Goal: Information Seeking & Learning: Check status

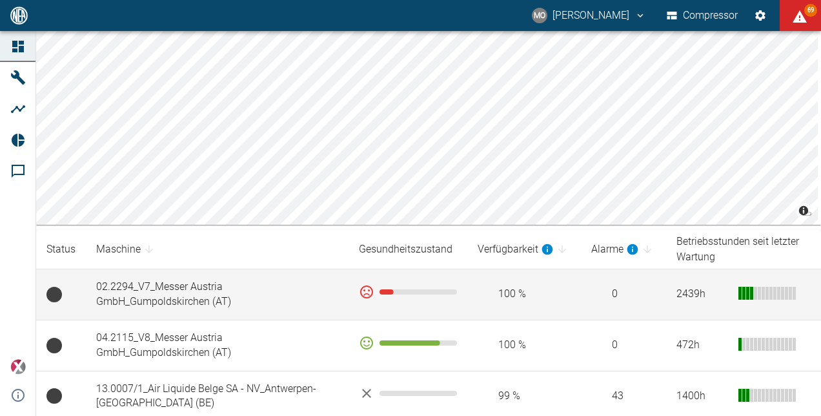
scroll to position [129, 0]
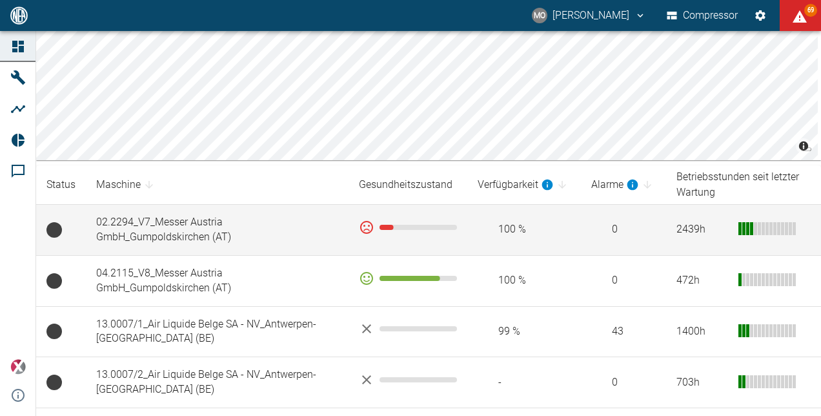
click at [276, 223] on td "02.2294_V7_Messer Austria GmbH_Gumpoldskirchen (AT)" at bounding box center [217, 230] width 263 height 51
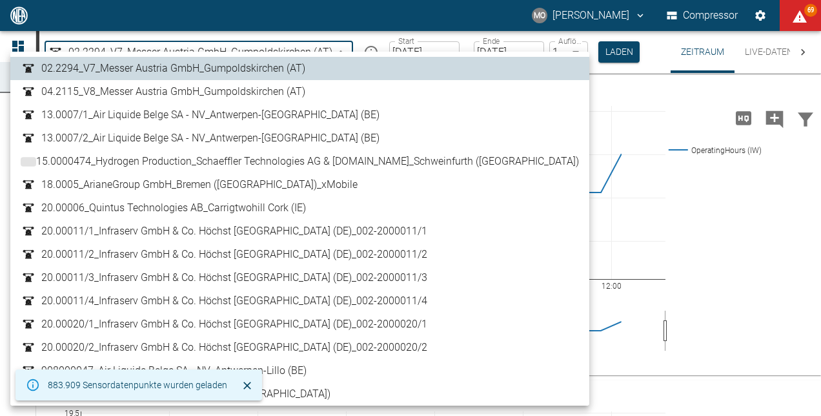
click at [343, 51] on body "MO [PERSON_NAME] Compressor 69 Dashboard Maschinen Analysen Reports Kommentare …" at bounding box center [410, 208] width 821 height 416
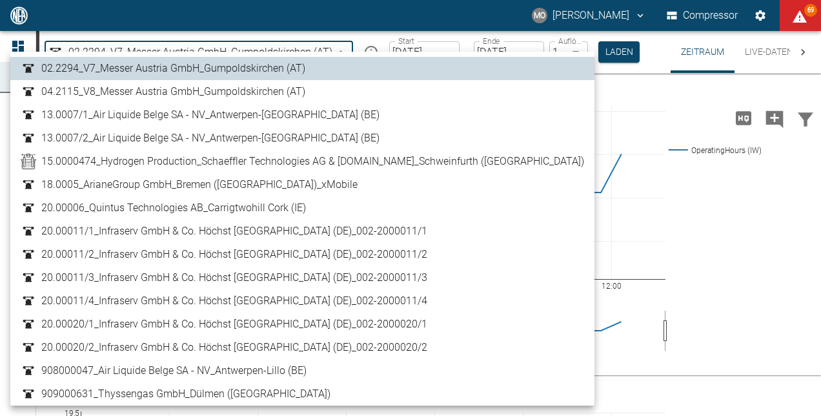
click at [318, 97] on link "04.2115_V8_Messer Austria GmbH_Gumpoldskirchen (AT)" at bounding box center [303, 91] width 564 height 15
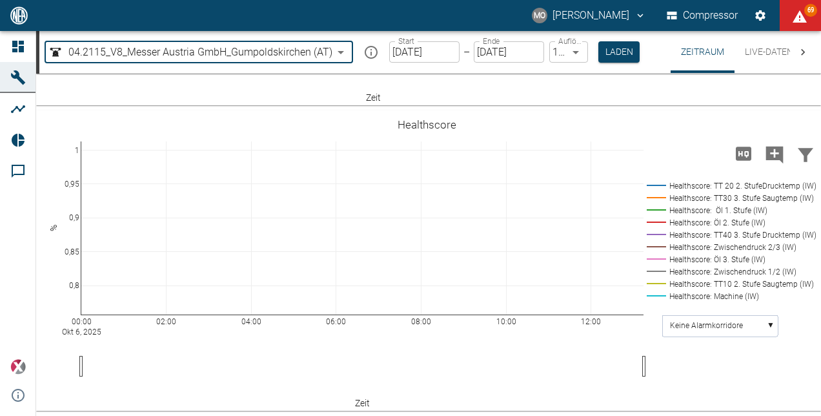
scroll to position [880, 0]
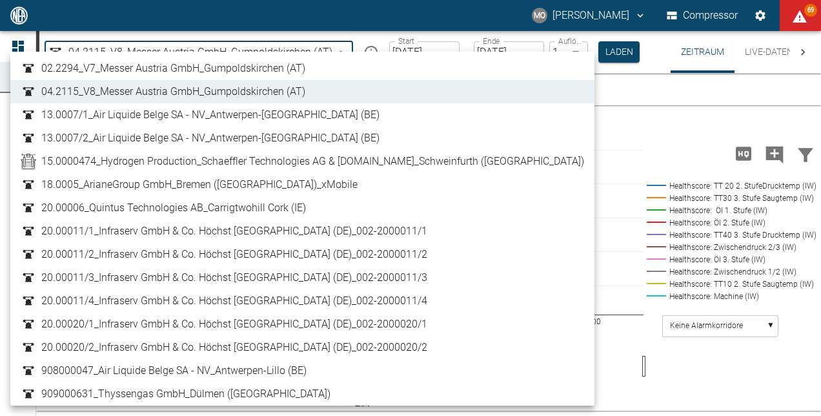
click at [347, 52] on body "MO [PERSON_NAME] Compressor 69 Dashboard Maschinen Analysen Reports Kommentare …" at bounding box center [410, 208] width 821 height 416
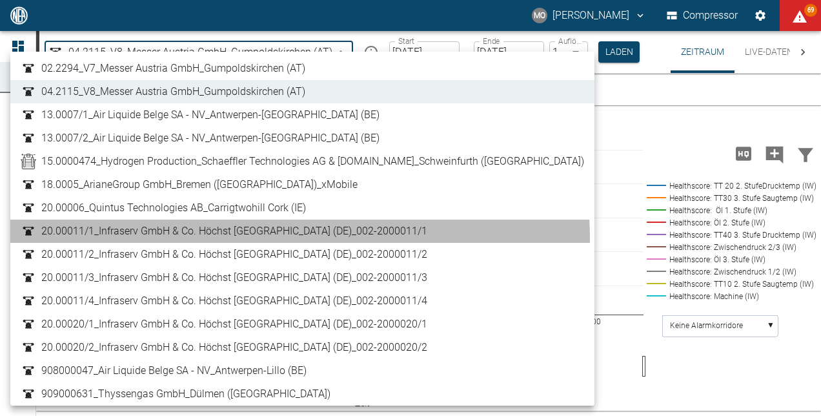
click at [300, 238] on span "20.00011/1_Infraserv GmbH & Co. Höchst [GEOGRAPHIC_DATA] (DE)_002-2000011/1" at bounding box center [234, 230] width 386 height 15
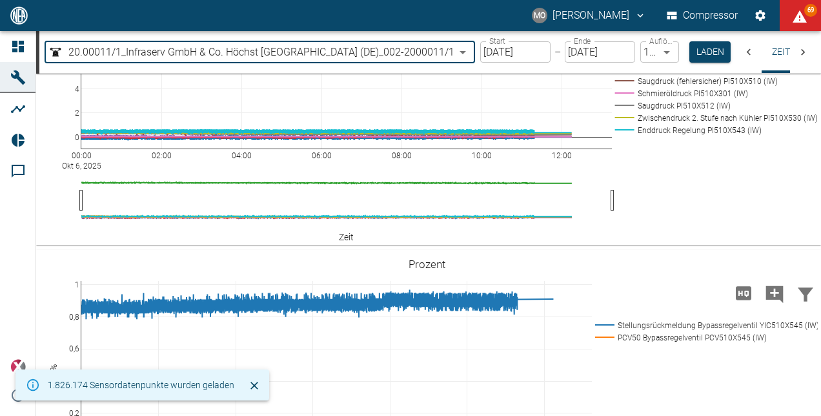
scroll to position [904, 0]
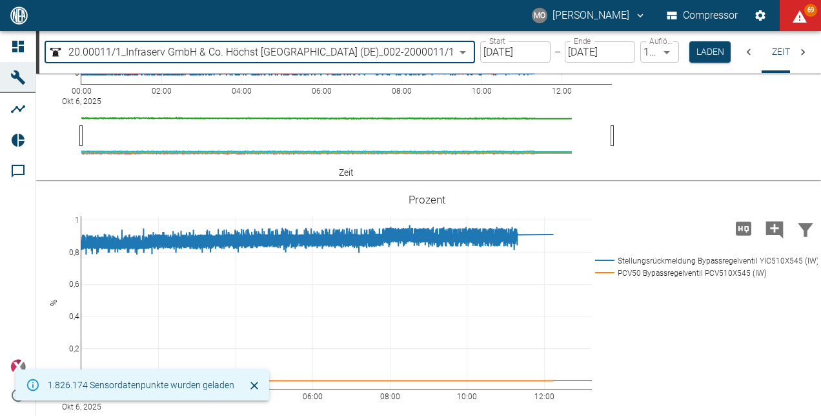
click at [471, 54] on body "MO [PERSON_NAME] Compressor 69 Dashboard Maschinen Analysen Reports Kommentare …" at bounding box center [410, 208] width 821 height 416
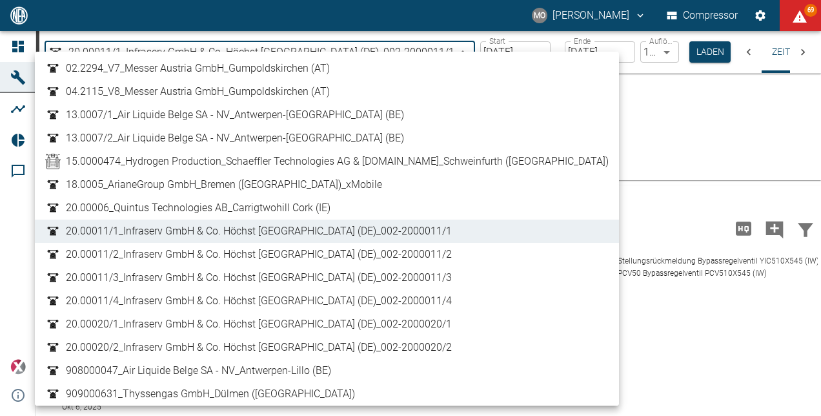
click at [375, 250] on span "20.00011/2_Infraserv GmbH & Co. Höchst [GEOGRAPHIC_DATA] (DE)_002-2000011/2" at bounding box center [259, 254] width 386 height 15
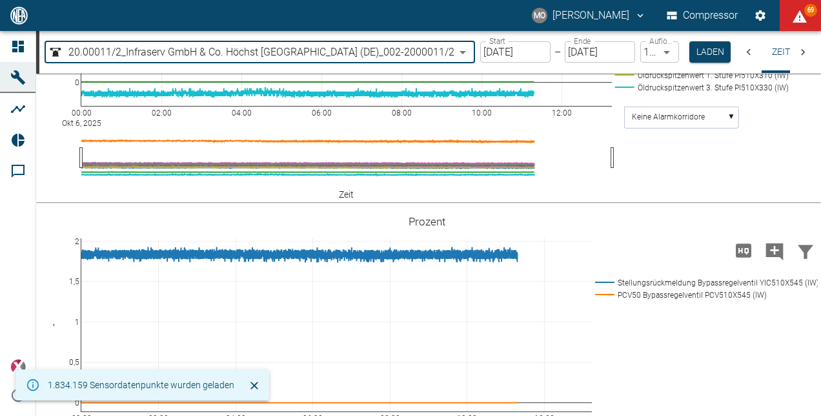
scroll to position [904, 0]
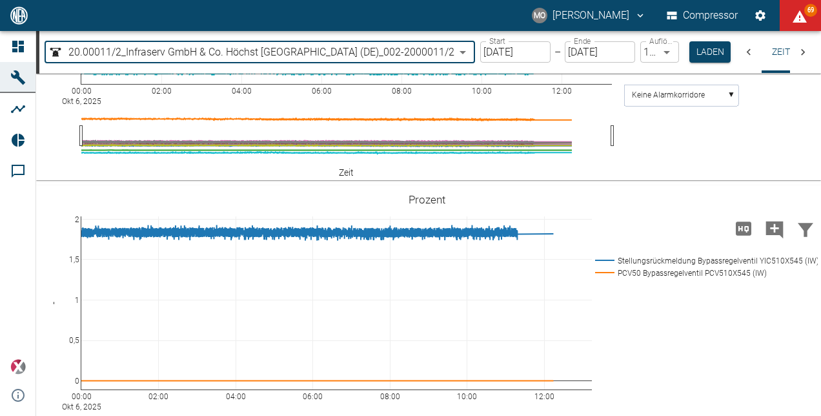
click at [473, 52] on body "MO [PERSON_NAME] Compressor 69 Dashboard Maschinen Analysen Reports Kommentare …" at bounding box center [410, 208] width 821 height 416
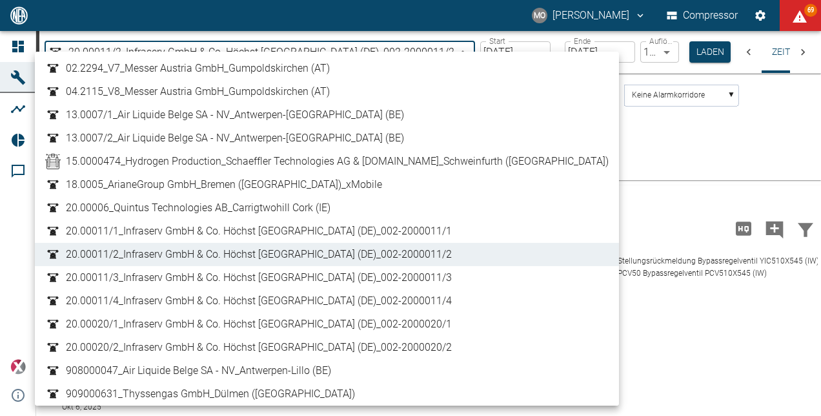
click at [423, 279] on span "20.00011/3_Infraserv GmbH & Co. Höchst [GEOGRAPHIC_DATA] (DE)_002-2000011/3" at bounding box center [259, 277] width 386 height 15
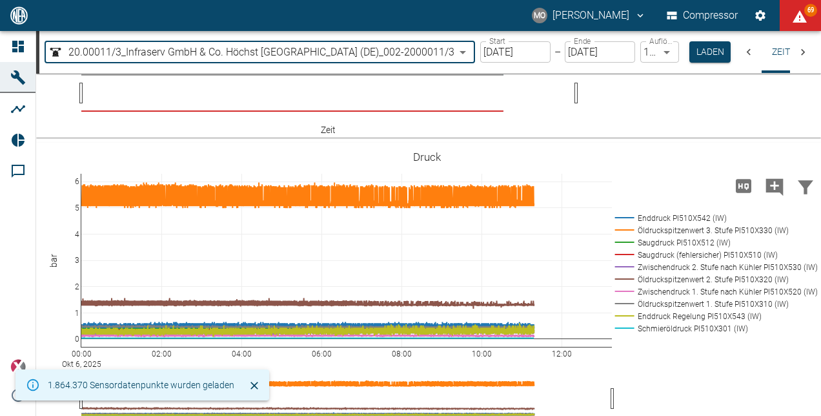
scroll to position [840, 0]
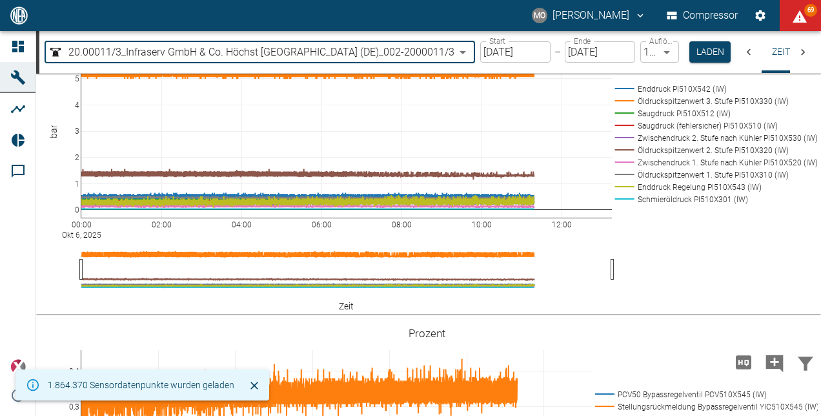
click at [470, 51] on body "MO [PERSON_NAME] Compressor 69 Dashboard Maschinen Analysen Reports Kommentare …" at bounding box center [410, 208] width 821 height 416
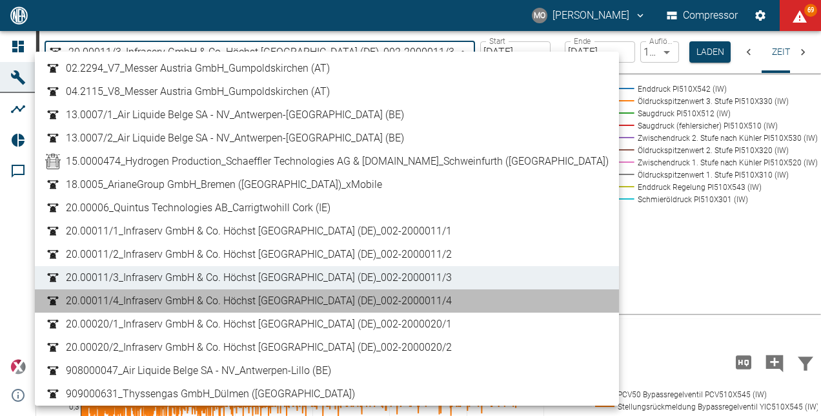
click at [429, 303] on span "20.00011/4_Infraserv GmbH & Co. Höchst [GEOGRAPHIC_DATA] (DE)_002-2000011/4" at bounding box center [259, 300] width 386 height 15
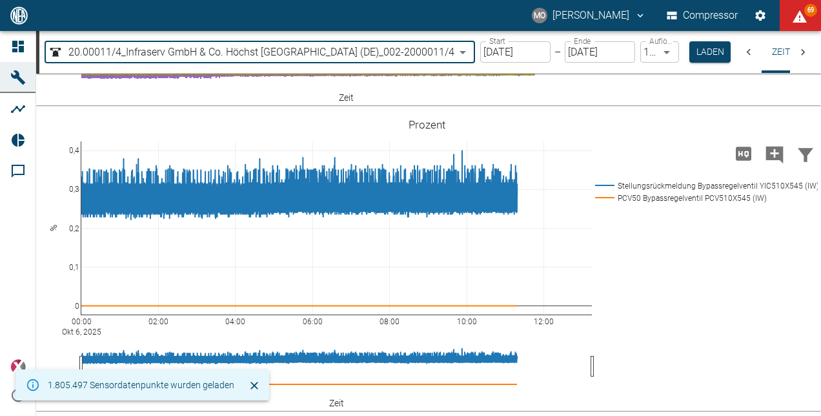
scroll to position [1184, 0]
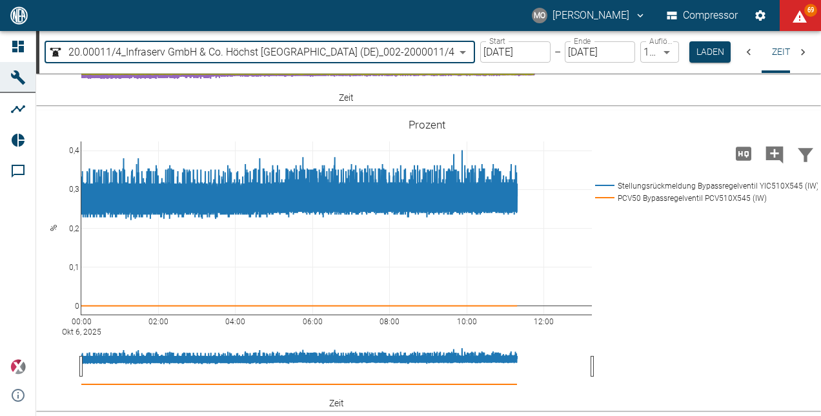
click at [468, 50] on body "MO [PERSON_NAME] Compressor 69 Dashboard Maschinen Analysen Reports Kommentare …" at bounding box center [410, 208] width 821 height 416
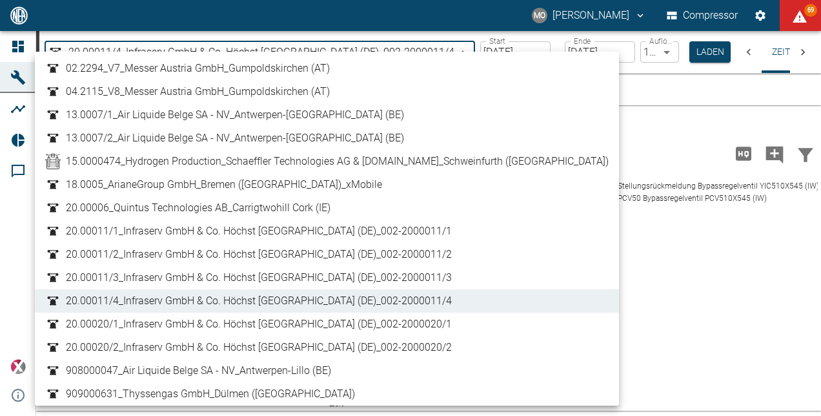
click at [448, 320] on span "20.00020/1_Infraserv GmbH & Co. Höchst [GEOGRAPHIC_DATA] (DE)_002-2000020/1" at bounding box center [259, 323] width 386 height 15
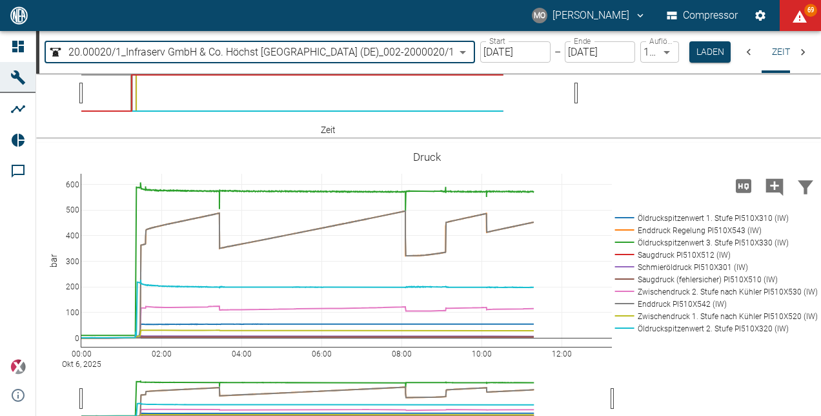
scroll to position [840, 0]
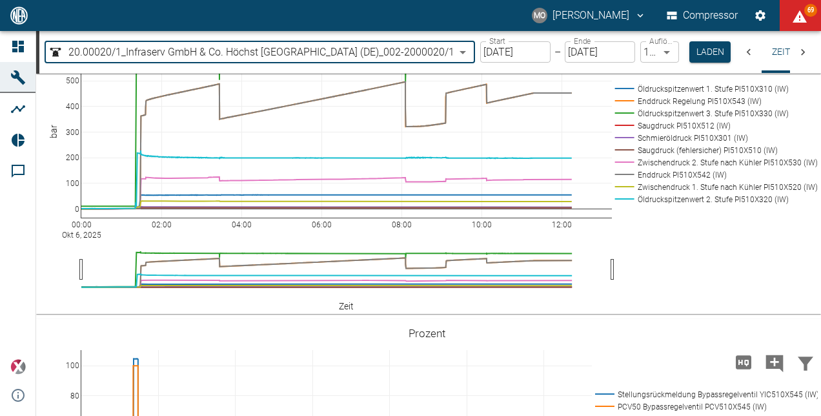
click at [464, 53] on body "MO [PERSON_NAME] Compressor 69 Dashboard Maschinen Analysen Reports Kommentare …" at bounding box center [410, 208] width 821 height 416
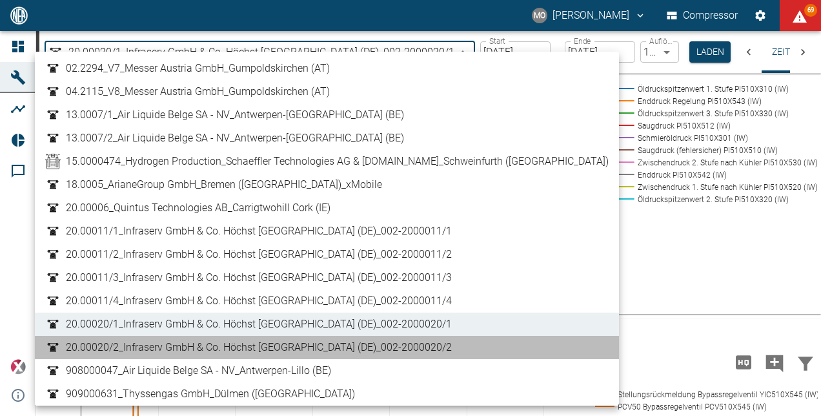
click at [444, 340] on span "20.00020/2_Infraserv GmbH & Co. Höchst [GEOGRAPHIC_DATA] (DE)_002-2000020/2" at bounding box center [259, 347] width 386 height 15
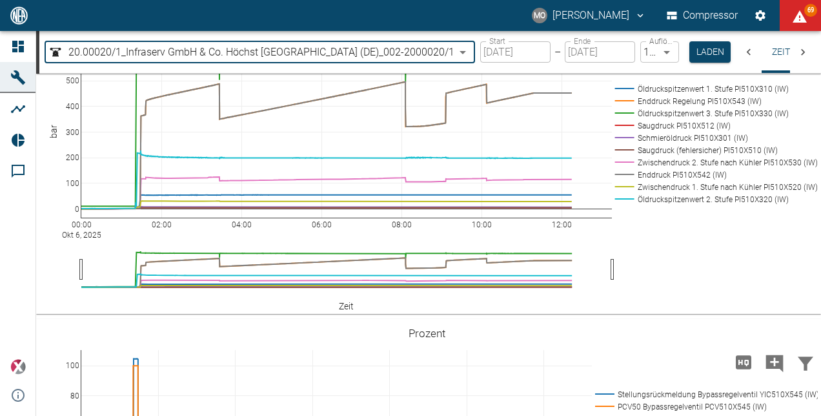
type input "01e60500-9929-47dd-b668-fa1811cb3bf1"
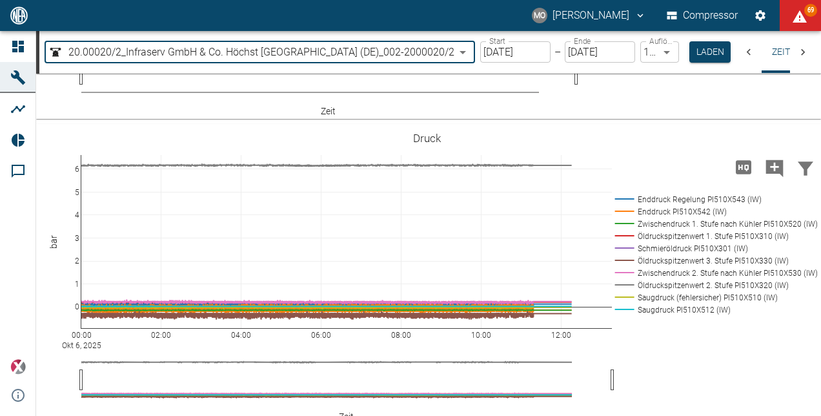
scroll to position [710, 0]
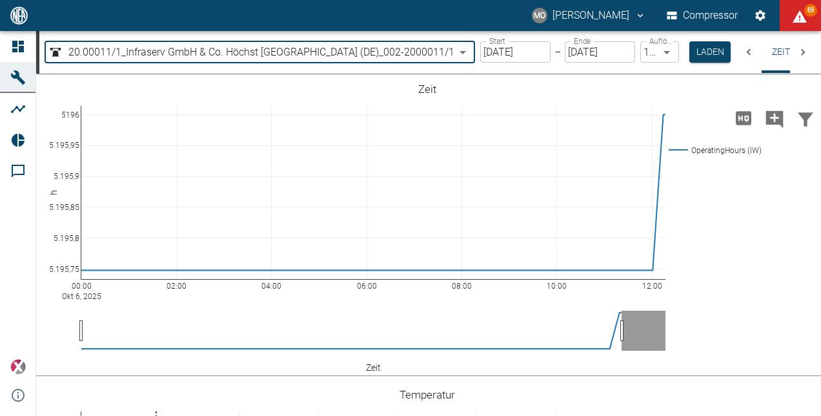
scroll to position [216, 0]
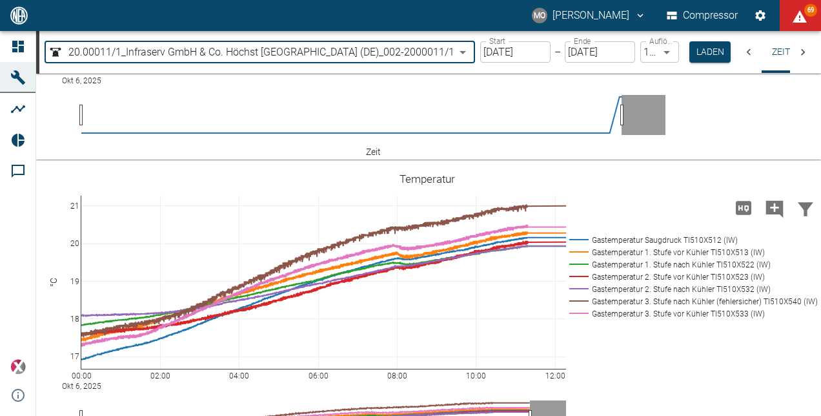
click at [497, 57] on input "[DATE]" at bounding box center [515, 51] width 70 height 21
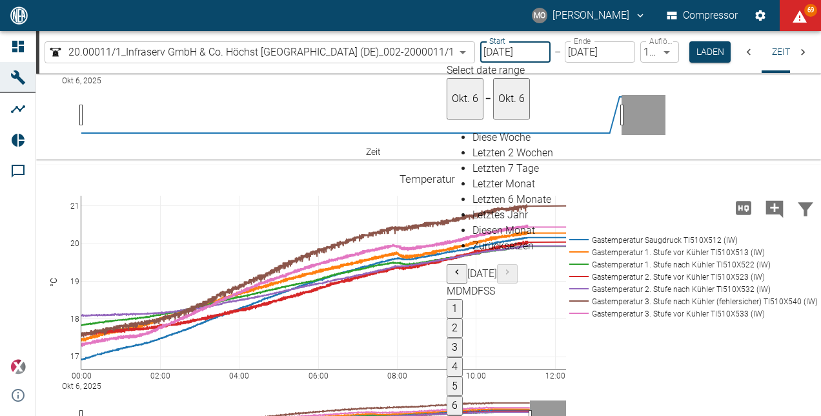
type input "05.10.2025"
type input "2min"
click at [711, 52] on button "Laden" at bounding box center [708, 51] width 41 height 21
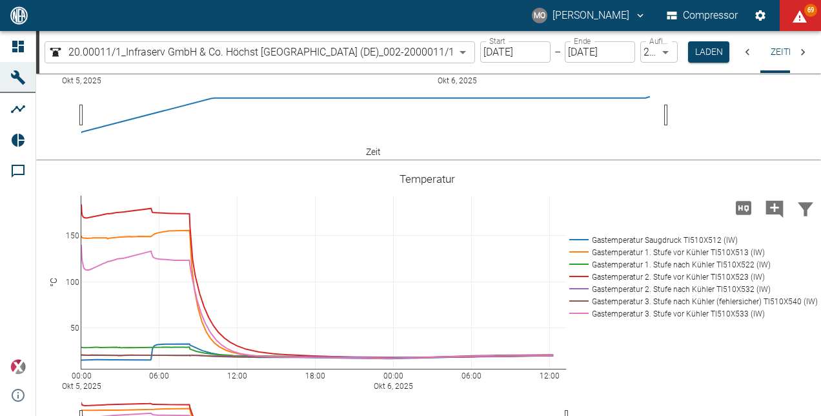
scroll to position [22, 0]
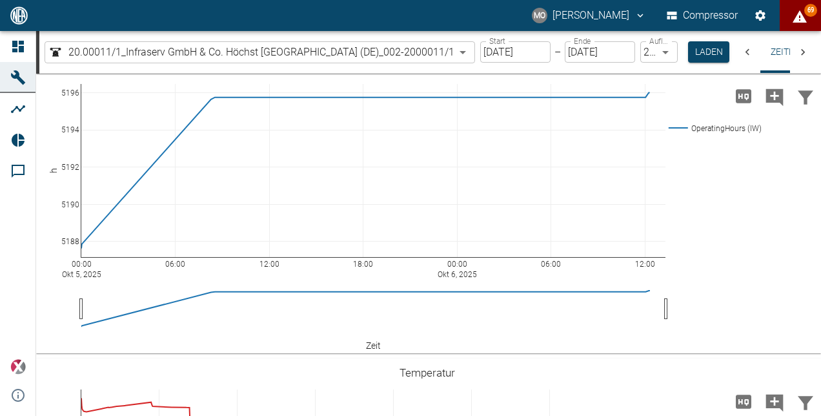
click at [798, 22] on icon "displayAlerts" at bounding box center [800, 16] width 14 height 12
click at [4, 244] on div at bounding box center [410, 208] width 821 height 416
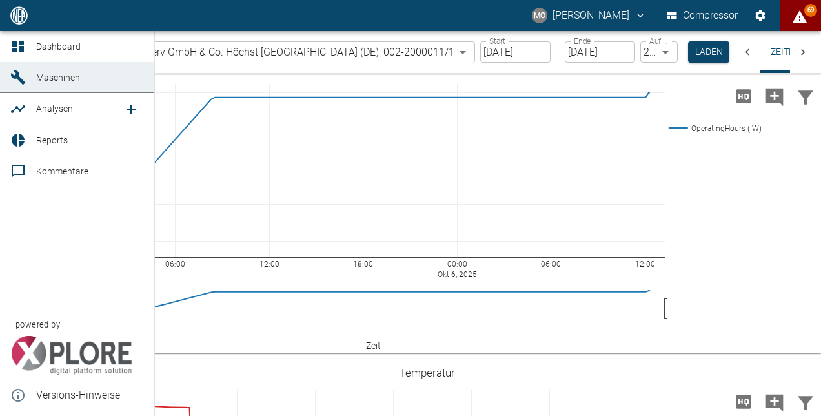
click at [34, 169] on link "Kommentare" at bounding box center [77, 171] width 154 height 31
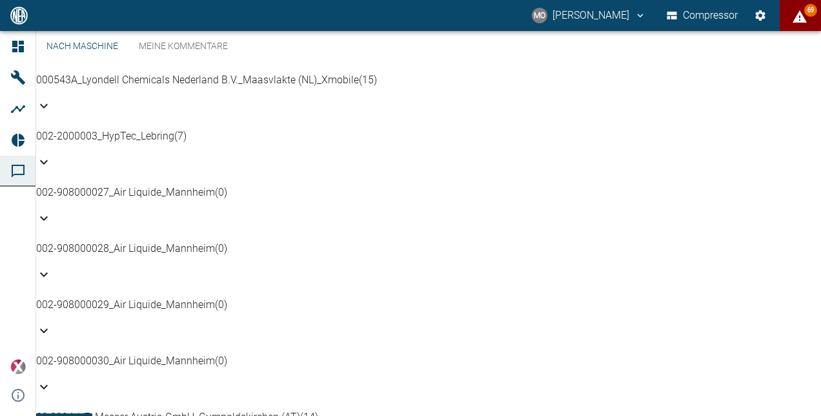
scroll to position [194, 0]
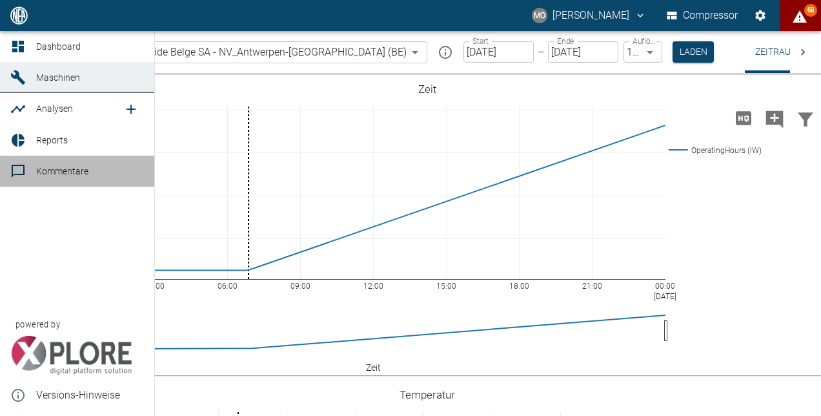
click at [25, 180] on link "Kommentare" at bounding box center [77, 171] width 154 height 31
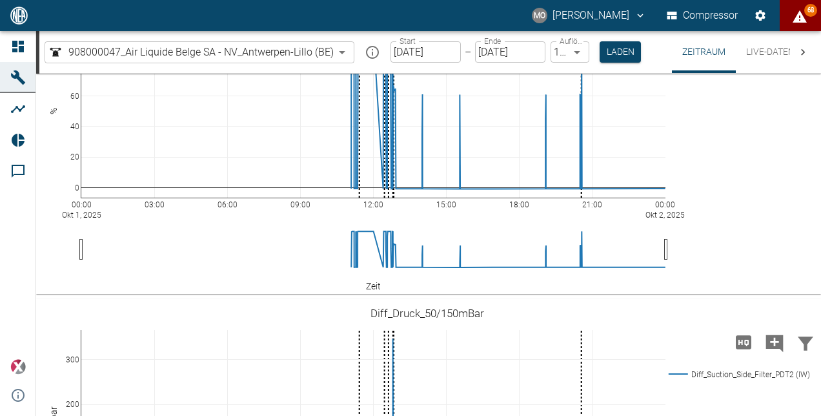
scroll to position [1033, 0]
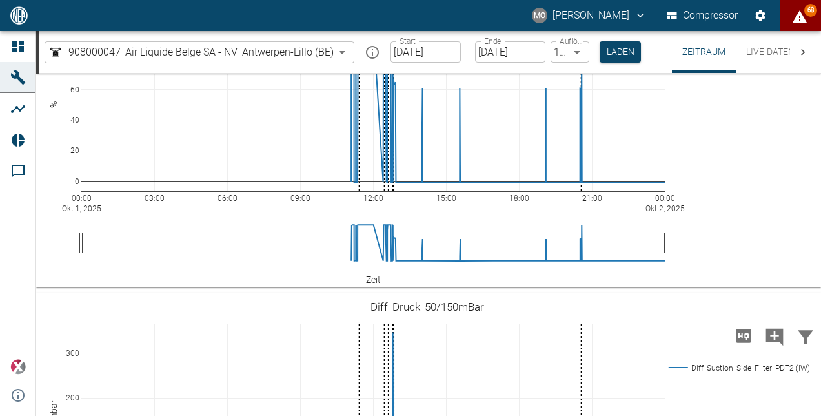
click at [431, 52] on input "01.10.2025" at bounding box center [426, 51] width 70 height 21
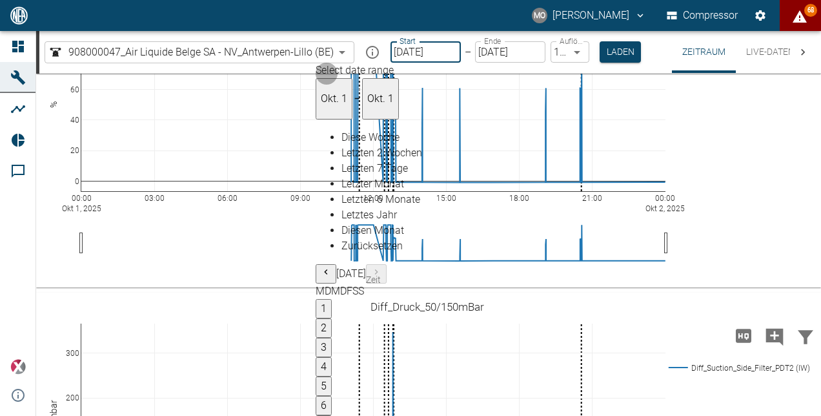
type input "[DATE]"
type input "DD.MM.YYYY"
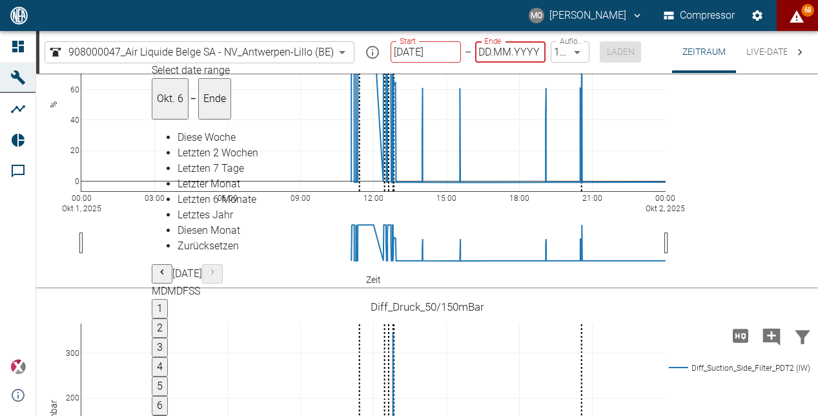
click at [513, 56] on input "DD.MM.YYYY" at bounding box center [510, 51] width 70 height 21
type input "[DATE]"
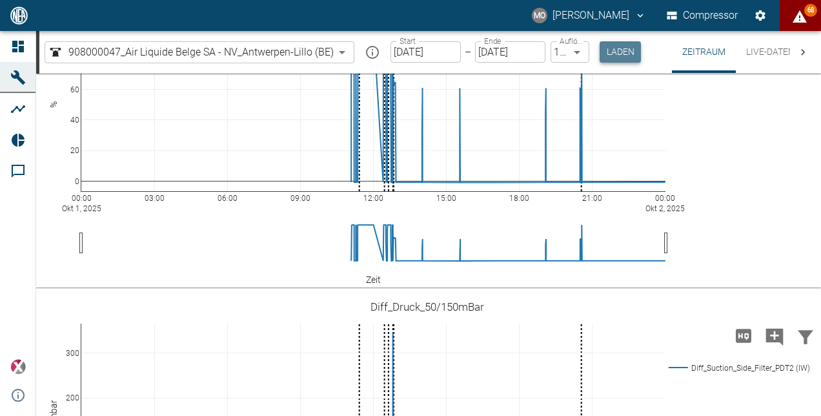
click at [614, 50] on button "Laden" at bounding box center [620, 51] width 41 height 21
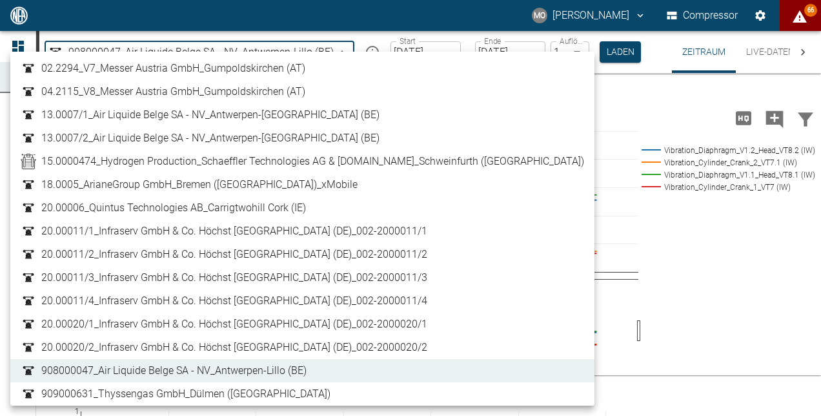
click at [347, 55] on body "MO Mario Oeser Compressor 66 Dashboard Maschinen Analysen Reports Kommentare po…" at bounding box center [410, 208] width 821 height 416
click at [674, 90] on div at bounding box center [410, 208] width 821 height 416
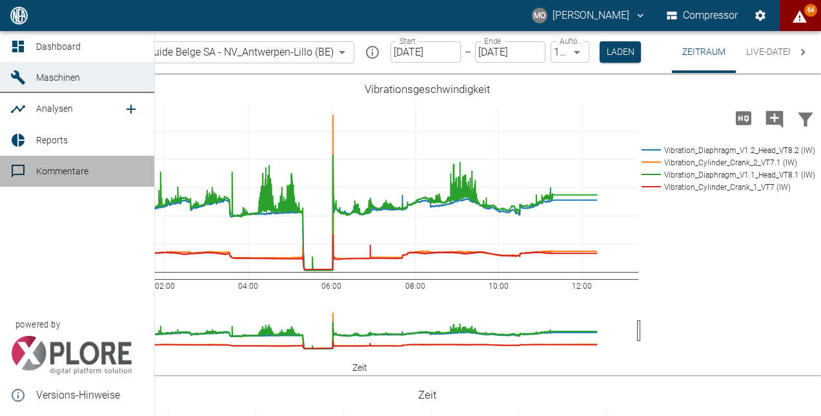
click at [34, 175] on link "Kommentare" at bounding box center [77, 171] width 154 height 31
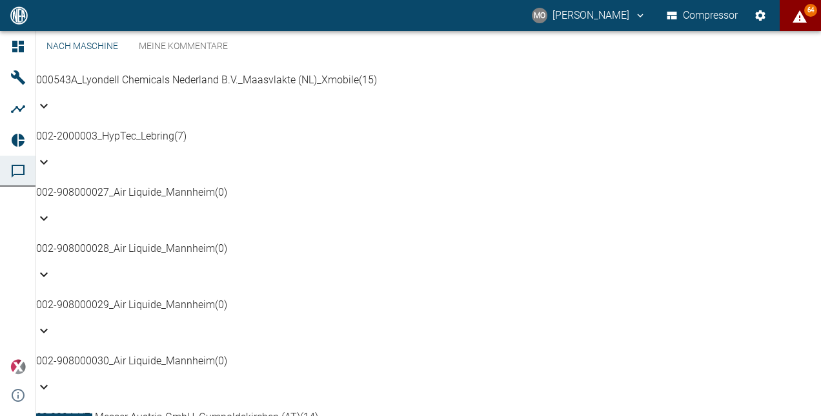
click at [793, 185] on div "002-908000027_Air Liquide_Mannheim (0)" at bounding box center [428, 208] width 785 height 46
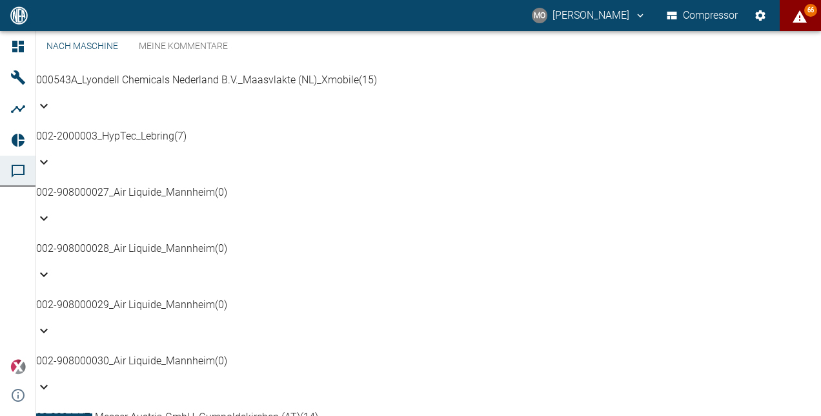
scroll to position [0, 0]
click at [172, 62] on link "Meine Kommentare" at bounding box center [184, 46] width 110 height 31
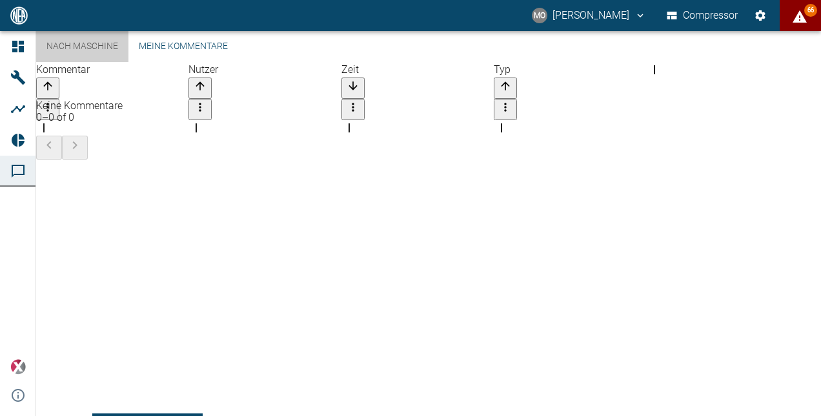
click at [120, 62] on link "Nach Maschine" at bounding box center [82, 46] width 92 height 31
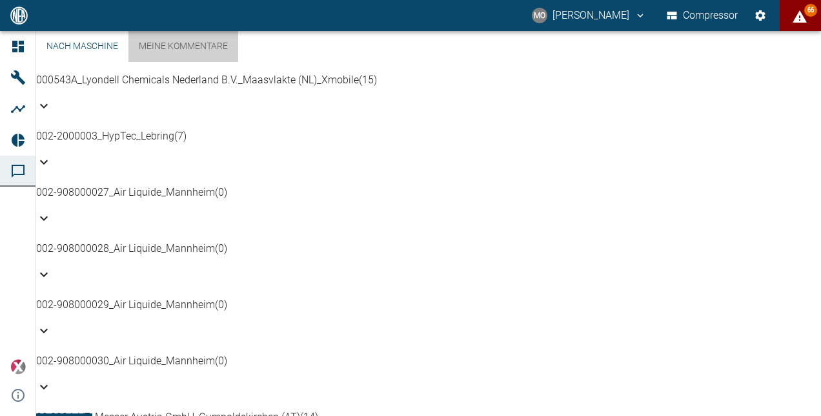
click at [185, 62] on link "Meine Kommentare" at bounding box center [184, 46] width 110 height 31
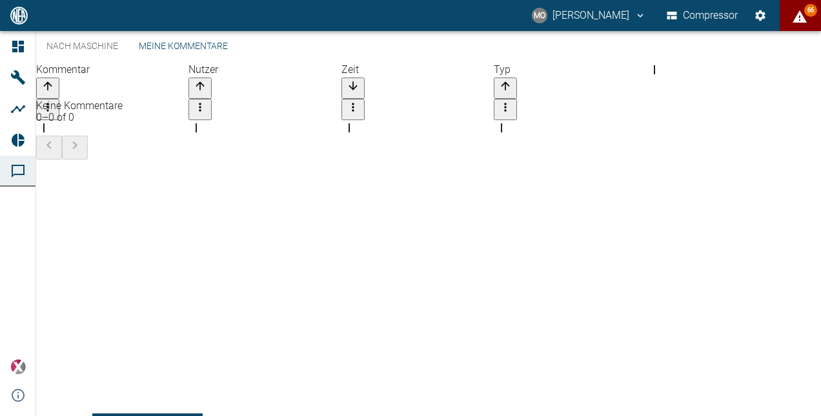
click at [121, 62] on link "Nach Maschine" at bounding box center [82, 46] width 92 height 31
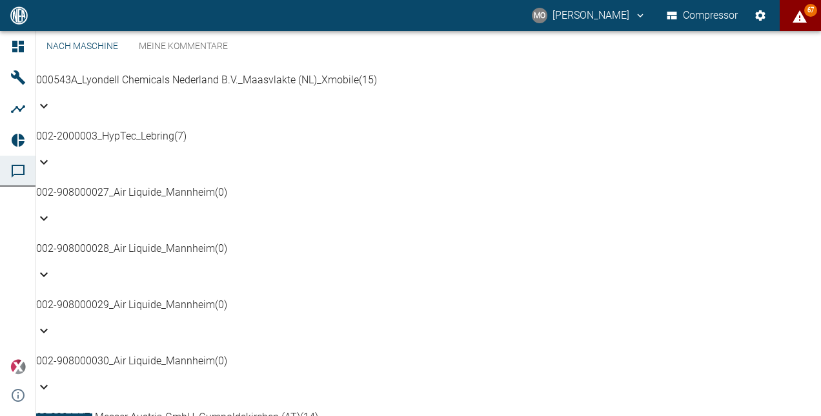
scroll to position [258, 0]
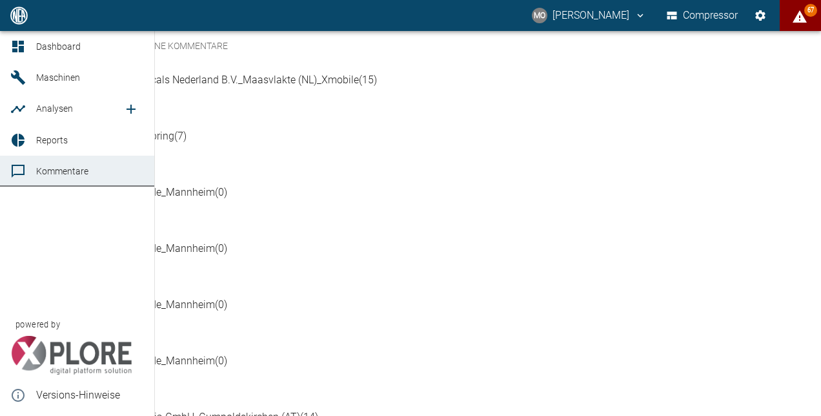
click at [67, 36] on link "Dashboard" at bounding box center [77, 46] width 154 height 31
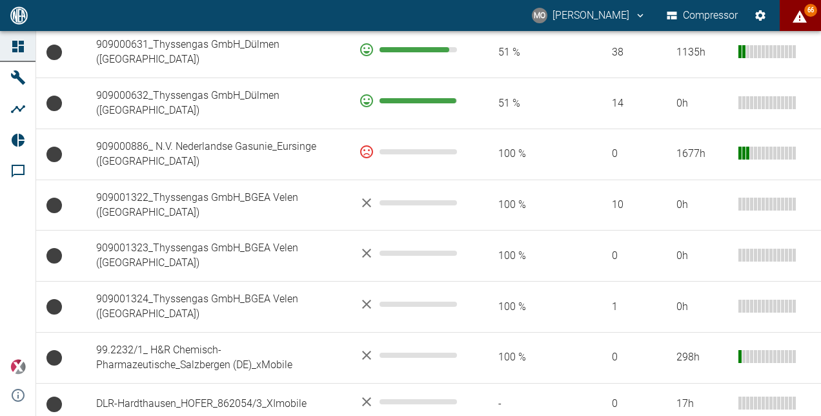
scroll to position [1068, 0]
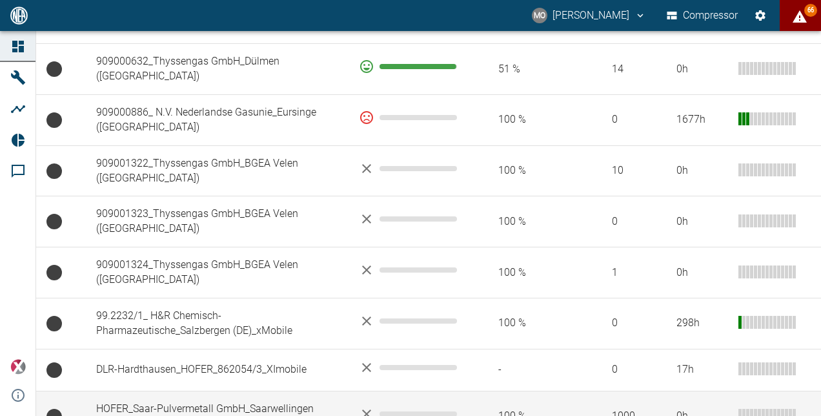
click at [215, 391] on td "HOFER_Saar-Pulvermetall GmbH_Saarwellingen ([GEOGRAPHIC_DATA])_xMobile" at bounding box center [217, 416] width 263 height 51
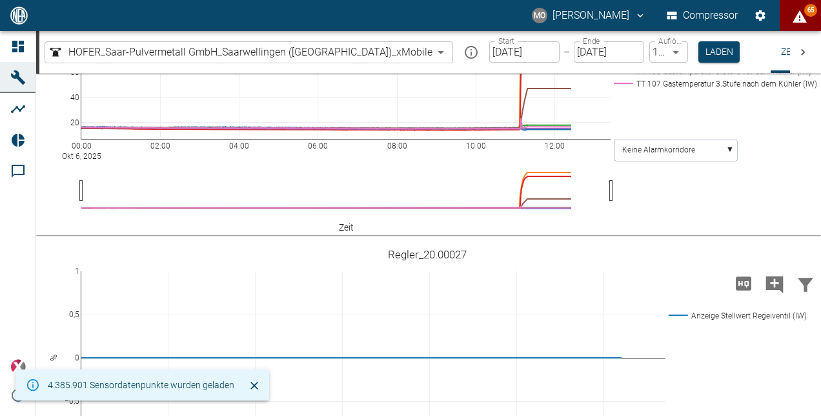
scroll to position [581, 0]
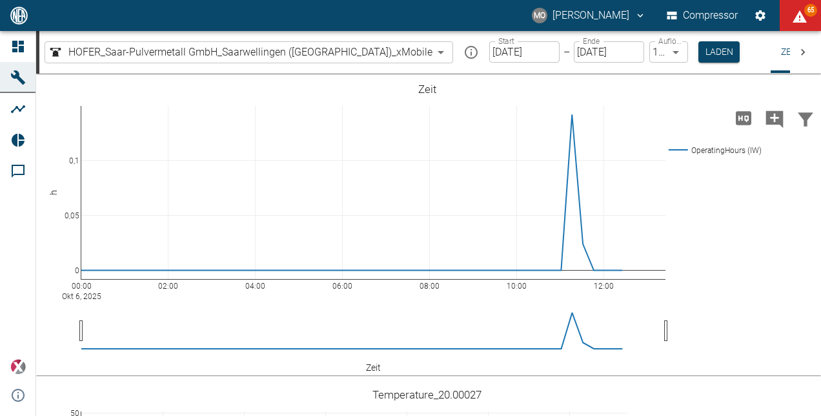
scroll to position [1421, 0]
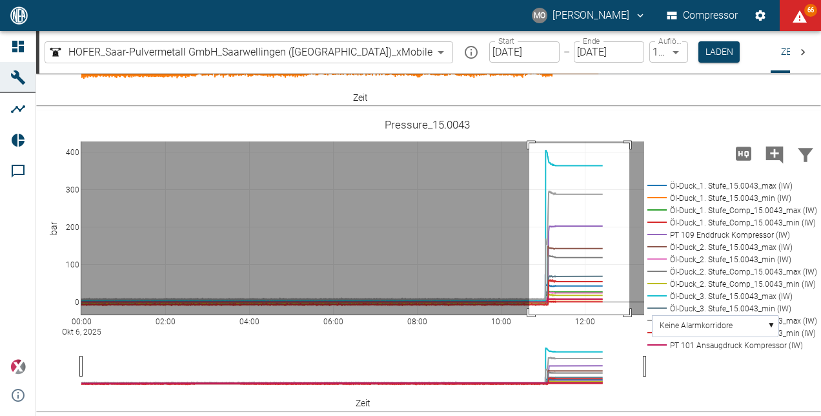
drag, startPoint x: 530, startPoint y: 212, endPoint x: 630, endPoint y: 406, distance: 218.1
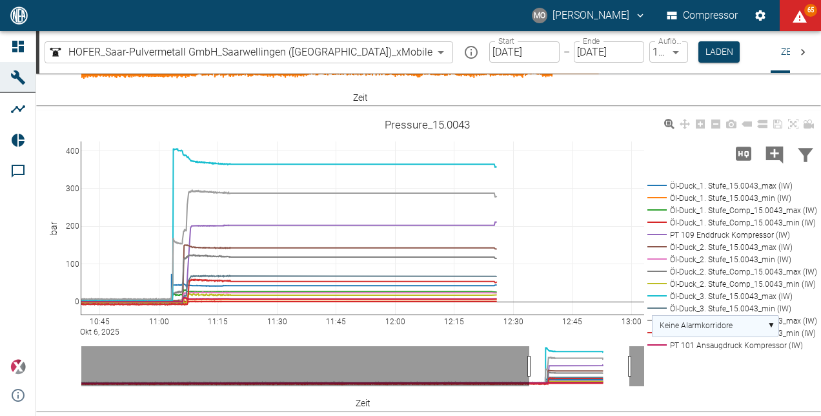
click at [769, 336] on rect at bounding box center [715, 325] width 127 height 21
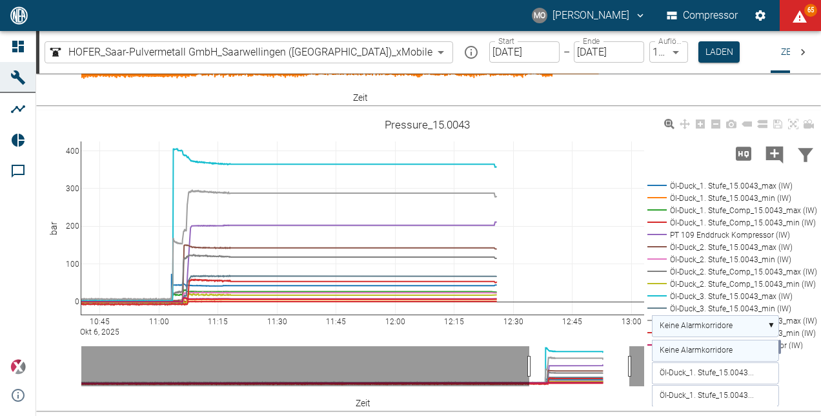
scroll to position [1490, 0]
click at [721, 378] on rect at bounding box center [715, 372] width 127 height 21
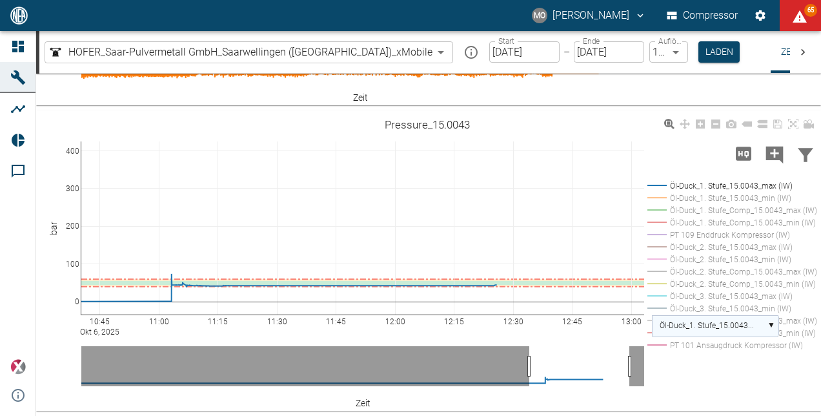
click at [772, 326] on rect at bounding box center [715, 325] width 127 height 21
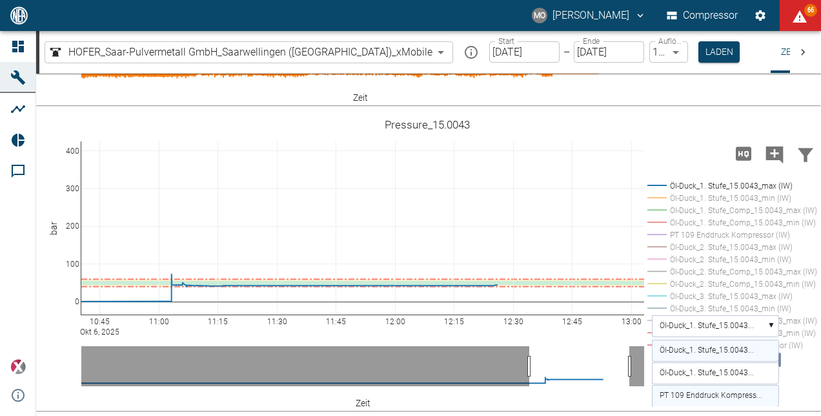
click at [738, 400] on rect at bounding box center [715, 395] width 127 height 21
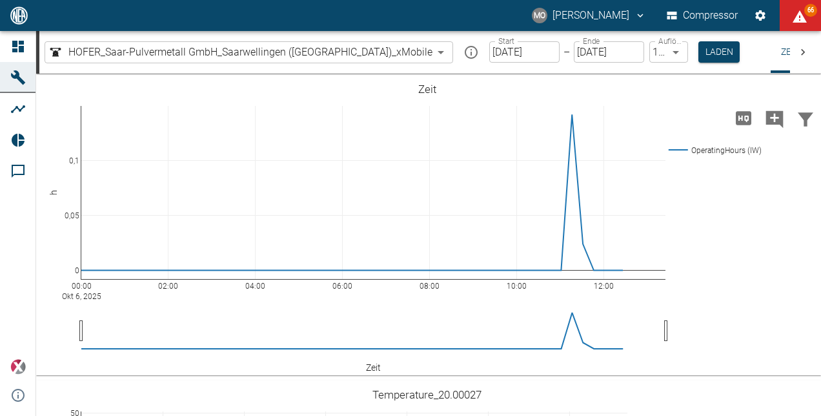
scroll to position [0, 0]
